Goal: Task Accomplishment & Management: Complete application form

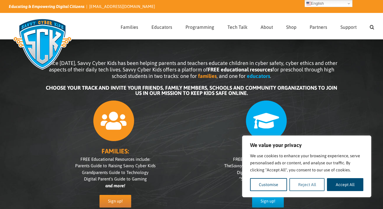
click at [316, 187] on button "Reject All" at bounding box center [308, 184] width 36 height 13
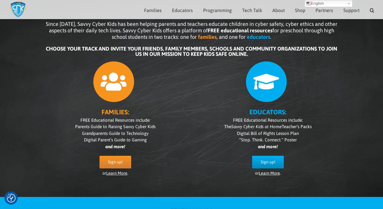
scroll to position [33, 0]
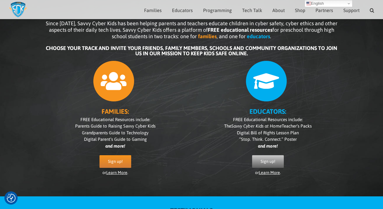
click at [272, 161] on span "Sign up!" at bounding box center [268, 161] width 15 height 5
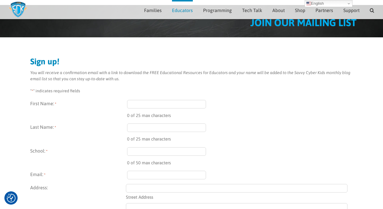
scroll to position [28, 0]
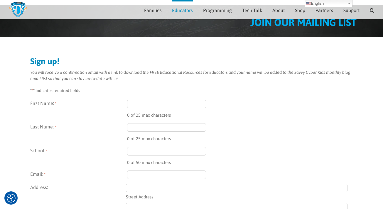
click at [149, 103] on input "First Name: *" at bounding box center [166, 104] width 79 height 9
type input "Meg"
type input "Osterhoff"
type input "mosterhoff@wcpss.net"
type input "1400"
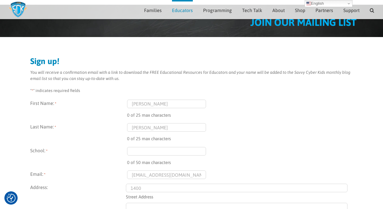
type input "Opal Ct."
type input "RALEIGH"
type input "North Carolina"
type input "27615"
select select "United States"
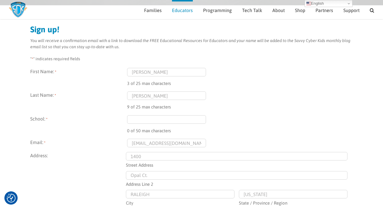
scroll to position [63, 0]
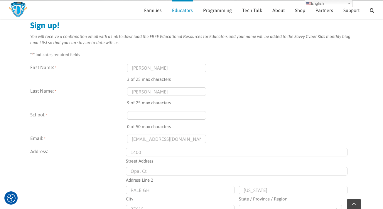
click at [164, 116] on input "School: *" at bounding box center [166, 115] width 79 height 9
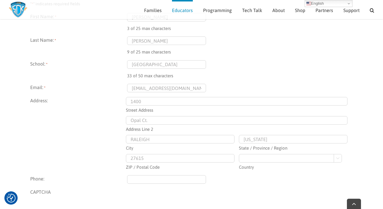
scroll to position [115, 0]
type input "Baileywick Road Elementary School"
drag, startPoint x: 145, startPoint y: 102, endPoint x: 117, endPoint y: 100, distance: 27.4
click at [117, 100] on fieldset "Address: 1400 Street Address Opal Ct. Address Line 2 RALEIGH City North Carolin…" at bounding box center [191, 133] width 323 height 73
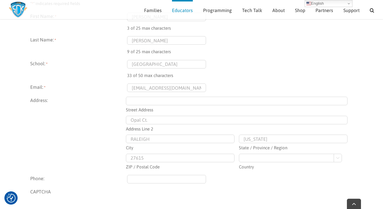
drag, startPoint x: 152, startPoint y: 120, endPoint x: 111, endPoint y: 119, distance: 40.8
click at [111, 119] on fieldset "Address: Street Address Opal Ct. Address Line 2 RALEIGH City North Carolina Sta…" at bounding box center [191, 133] width 323 height 73
click at [146, 102] on input "Street Address" at bounding box center [237, 101] width 222 height 9
type input "9425 Baileywick Rd"
type input "(919) 518-0090"
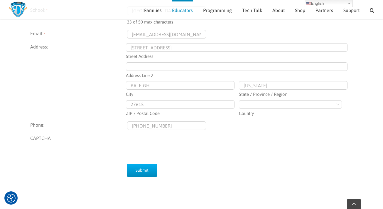
scroll to position [171, 0]
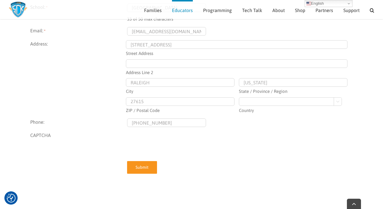
click at [149, 165] on input "Submit" at bounding box center [142, 167] width 30 height 13
